Goal: Navigation & Orientation: Find specific page/section

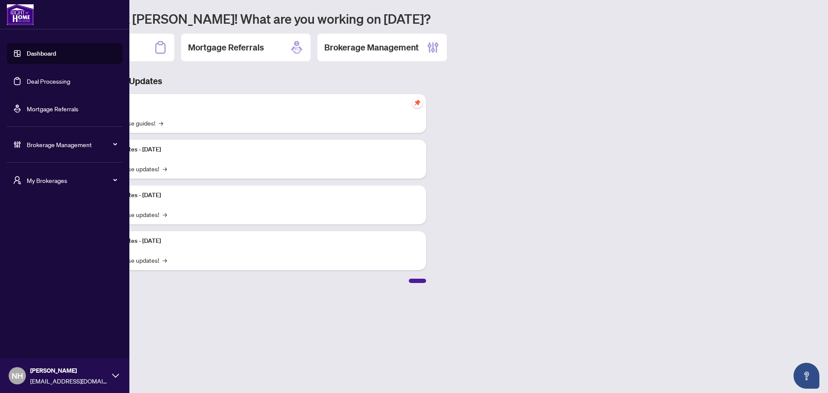
click at [33, 184] on span "My Brokerages" at bounding box center [72, 180] width 90 height 9
click at [42, 211] on span "RAHR" at bounding box center [67, 214] width 98 height 9
